Goal: Task Accomplishment & Management: Use online tool/utility

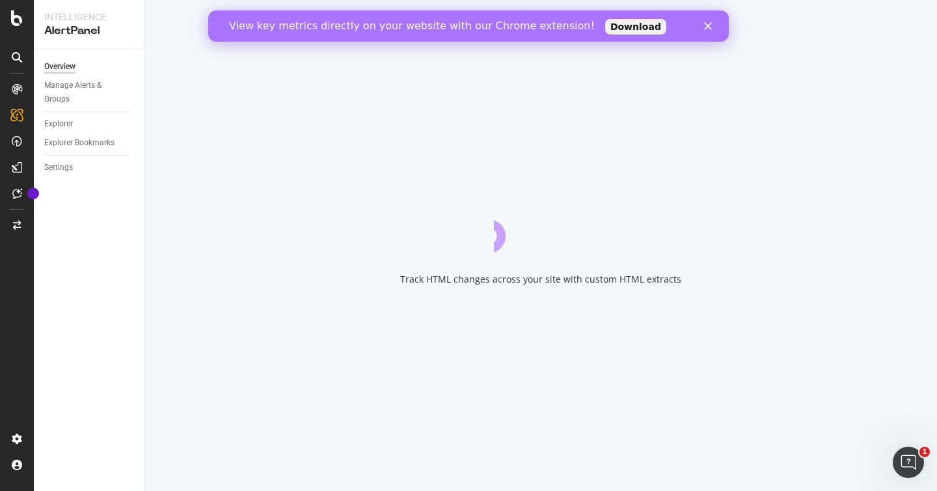
click at [704, 22] on icon "Close" at bounding box center [708, 26] width 8 height 8
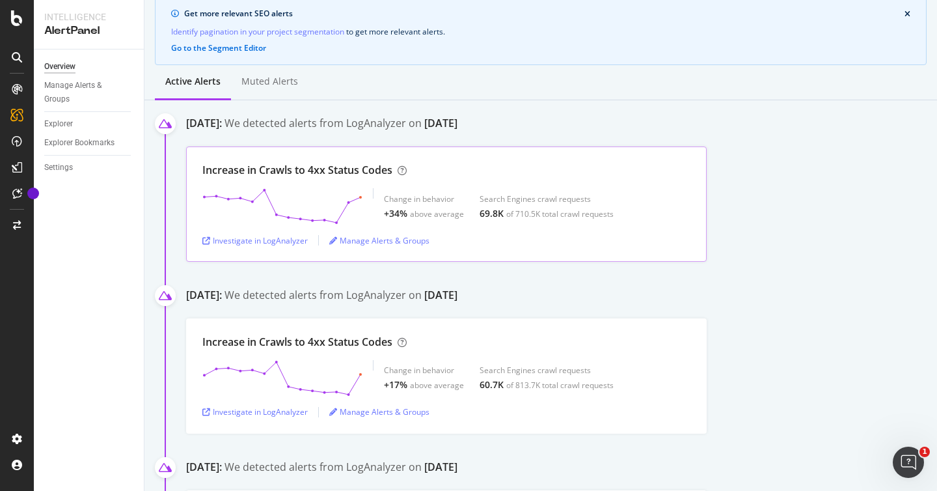
scroll to position [133, 0]
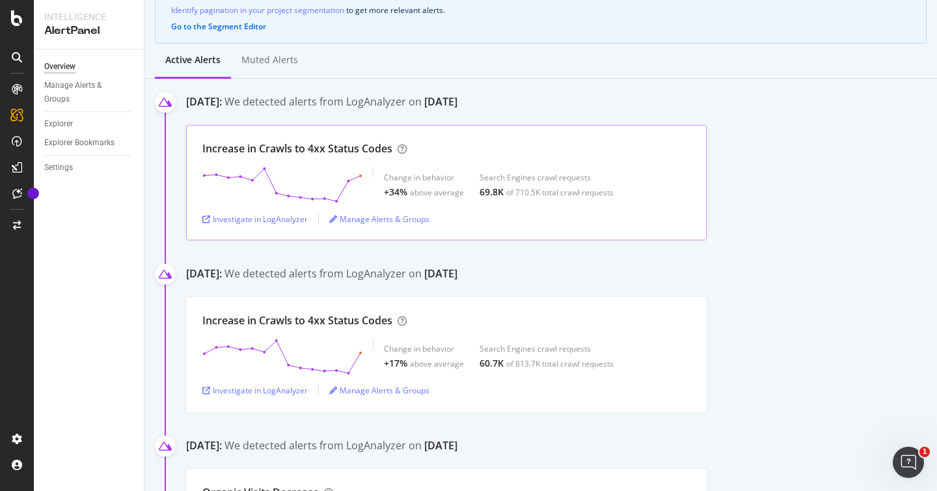
click at [472, 181] on div "Change in behavior +34% above average Search Engines crawl requests 69.8K of 71…" at bounding box center [499, 185] width 230 height 36
click at [351, 152] on div "Increase in Crawls to 4xx Status Codes" at bounding box center [297, 148] width 190 height 15
click at [297, 215] on div "Investigate in LogAnalyzer" at bounding box center [254, 218] width 105 height 11
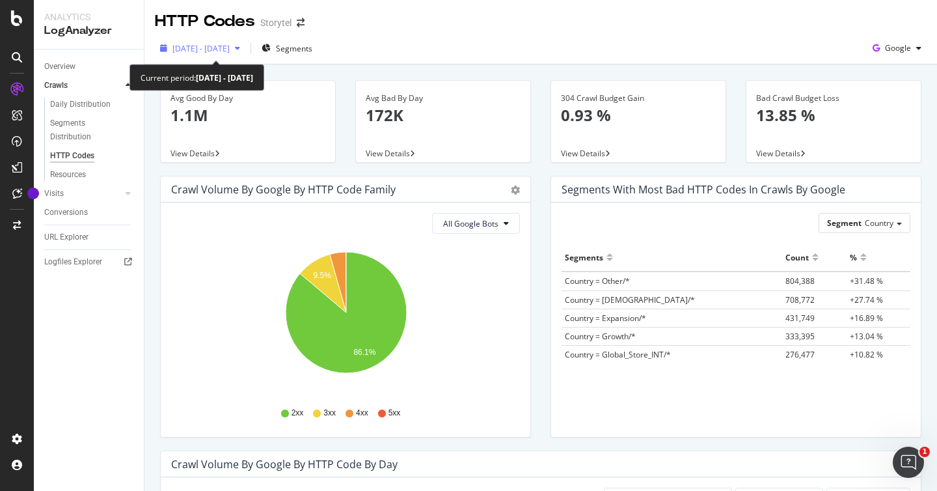
click at [230, 51] on span "2025 Sep. 5th - Sep. 19th" at bounding box center [200, 48] width 57 height 11
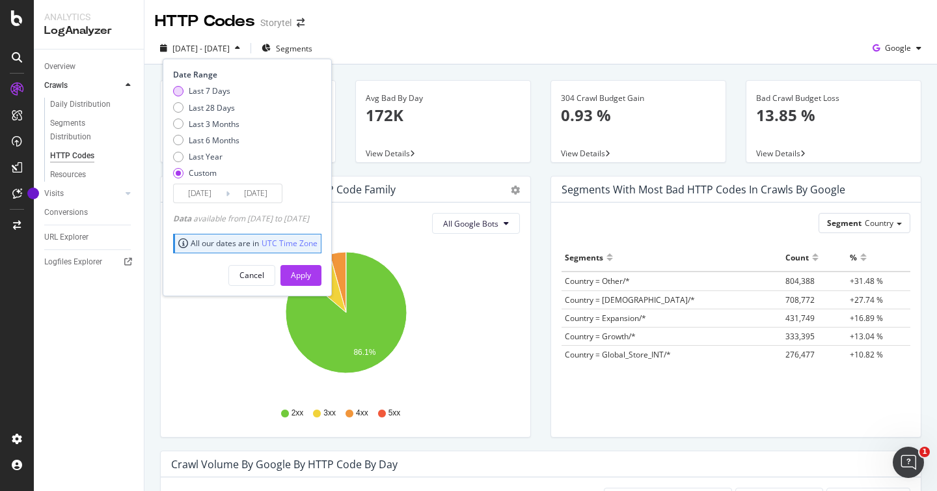
click at [211, 94] on div "Last 7 Days" at bounding box center [210, 90] width 42 height 11
type input "2025/09/14"
type input "2025/09/20"
click at [311, 273] on div "Apply" at bounding box center [301, 274] width 20 height 11
